Goal: Task Accomplishment & Management: Manage account settings

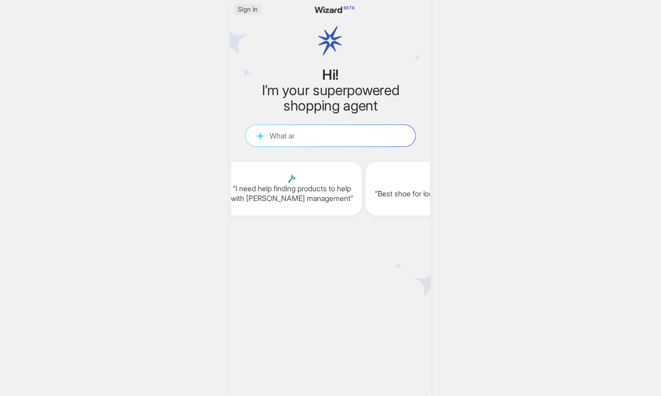
scroll to position [0, 1160]
click at [242, 9] on span "Sign In" at bounding box center [248, 9] width 20 height 8
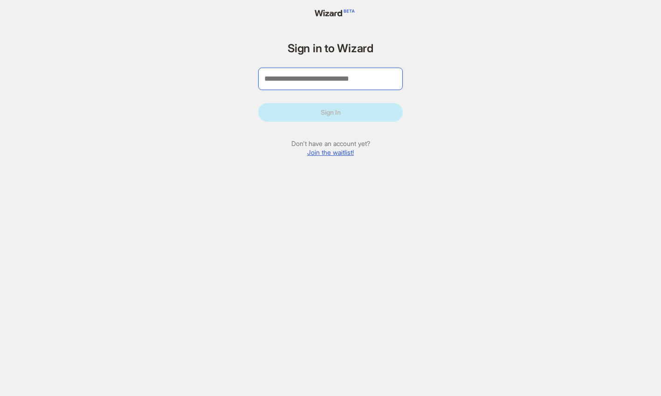
click at [288, 78] on input "tel" at bounding box center [330, 79] width 145 height 22
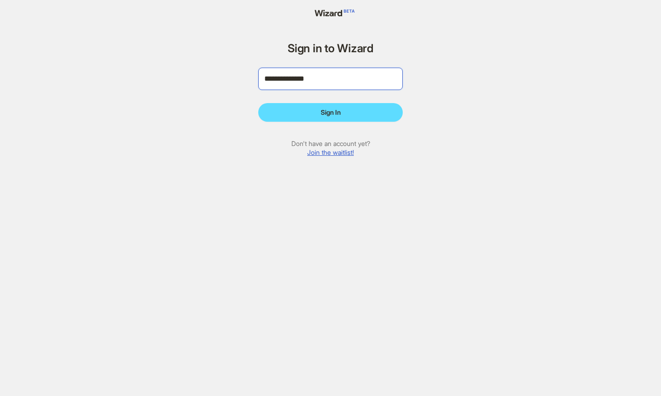
type input "**********"
click at [258, 103] on button "Sign In" at bounding box center [330, 112] width 145 height 19
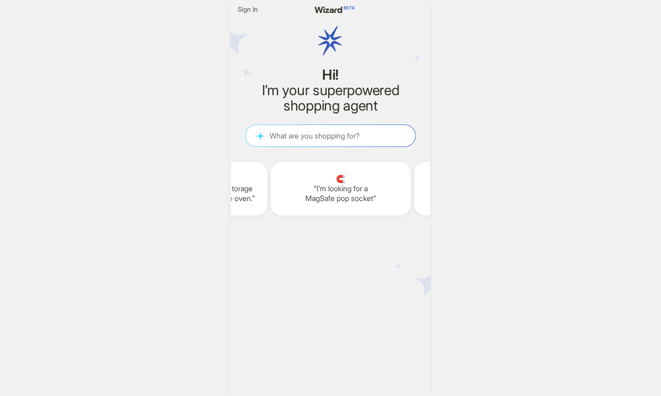
scroll to position [0, 1829]
click at [330, 142] on div "What are you shopping for? What are you shopping for?" at bounding box center [331, 135] width 170 height 21
click at [325, 137] on textarea at bounding box center [331, 136] width 170 height 10
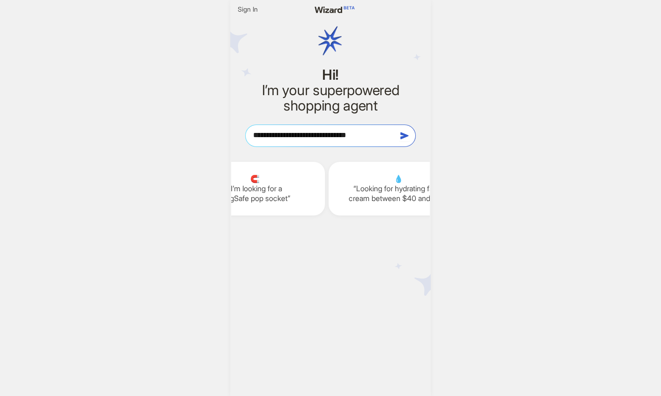
type textarea "**********"
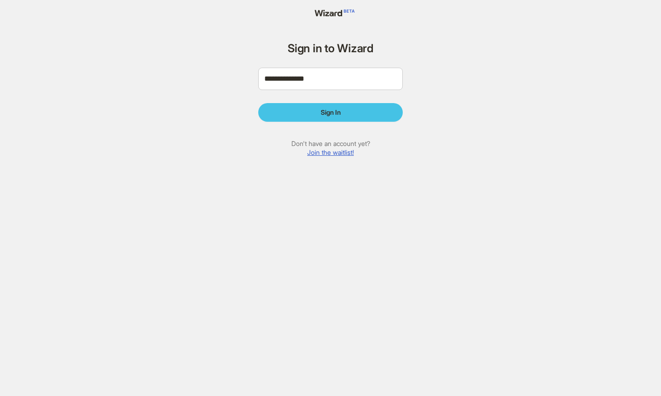
click at [344, 104] on button "Sign In" at bounding box center [330, 112] width 145 height 19
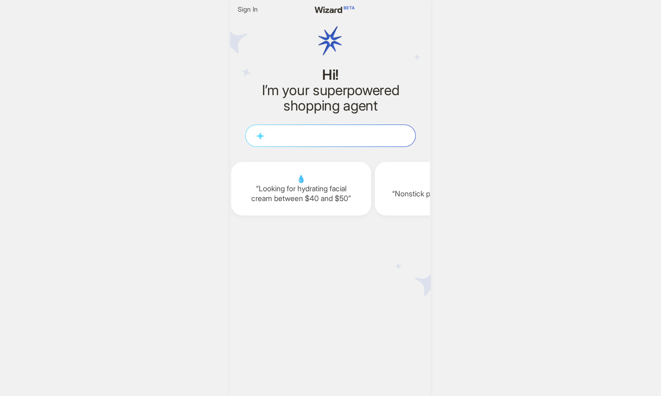
scroll to position [0, 1147]
click at [280, 137] on textarea at bounding box center [331, 136] width 170 height 10
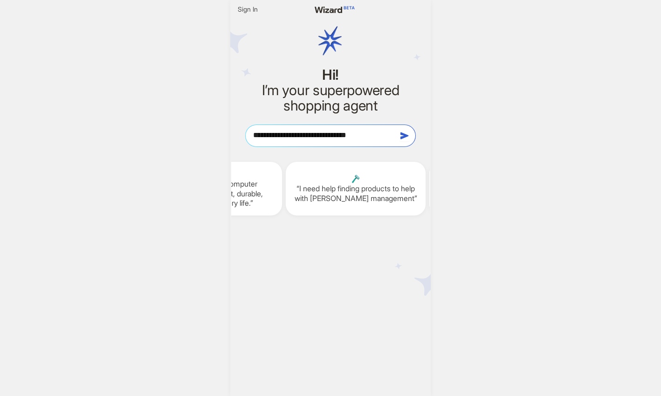
type textarea "**********"
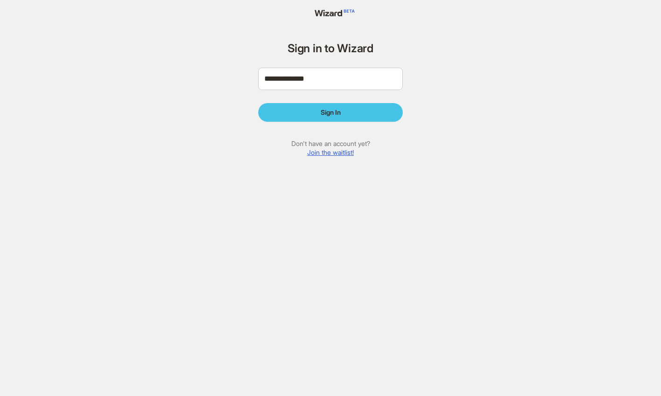
click at [335, 109] on span "Sign In" at bounding box center [331, 112] width 20 height 8
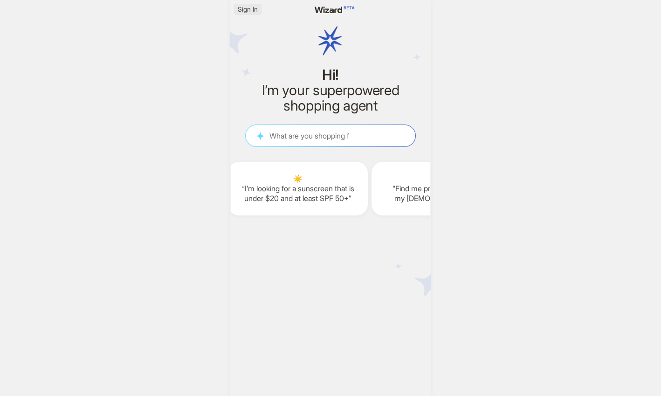
scroll to position [0, 1154]
click at [254, 11] on span "Sign In" at bounding box center [248, 9] width 20 height 8
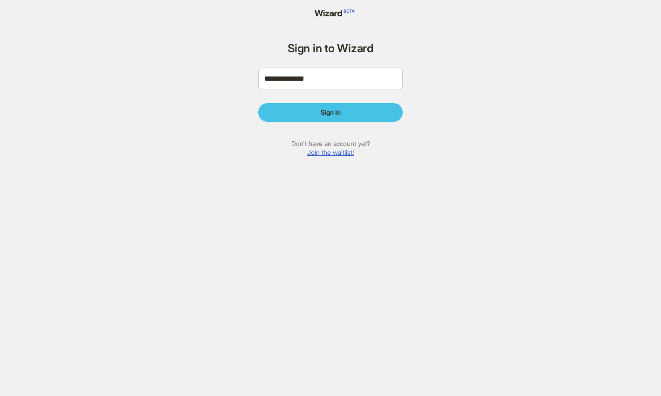
click at [324, 112] on span "Sign In" at bounding box center [331, 112] width 20 height 8
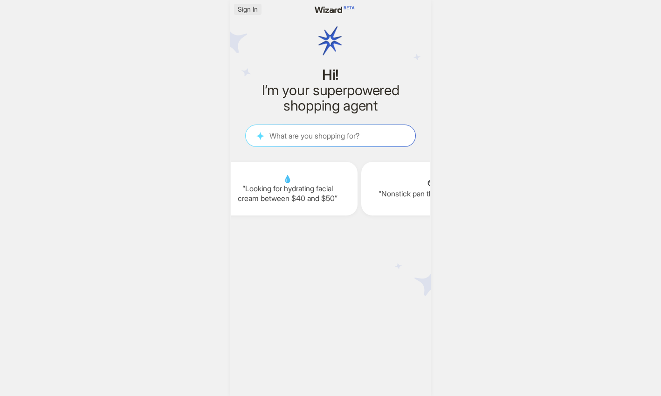
scroll to position [0, 1165]
click at [253, 11] on span "Sign In" at bounding box center [248, 9] width 20 height 8
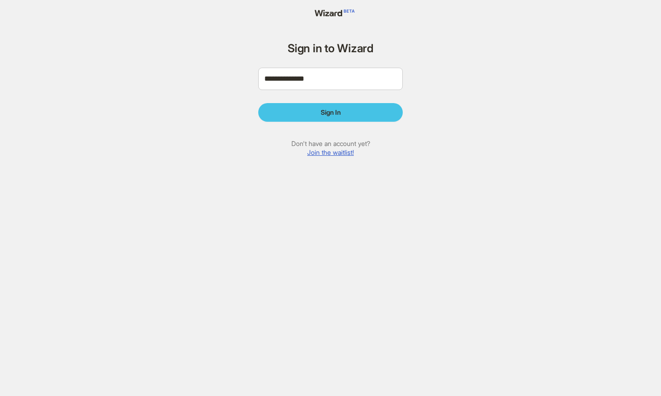
click at [336, 109] on span "Sign In" at bounding box center [331, 112] width 20 height 8
